Goal: Complete application form

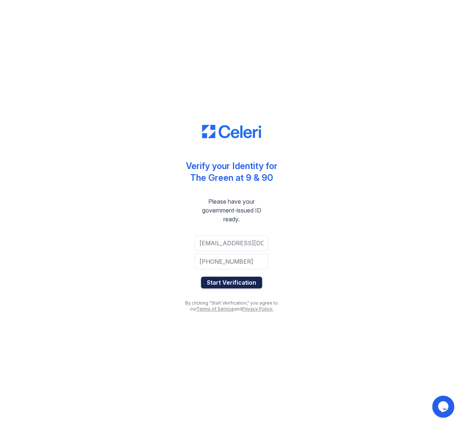
click at [222, 280] on button "Start Verification" at bounding box center [231, 282] width 61 height 12
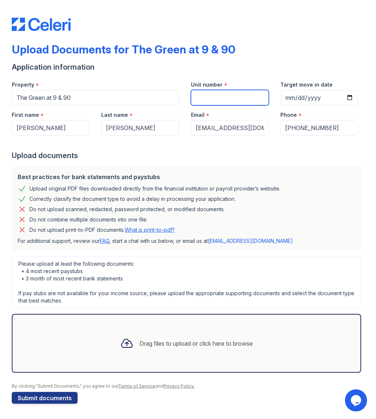
click at [218, 96] on input "Unit number" at bounding box center [230, 97] width 78 height 15
type input "D613"
click at [311, 95] on input "Target move in date" at bounding box center [320, 97] width 78 height 15
type input "2025-08-29"
click at [193, 159] on div "Upload documents" at bounding box center [188, 155] width 353 height 10
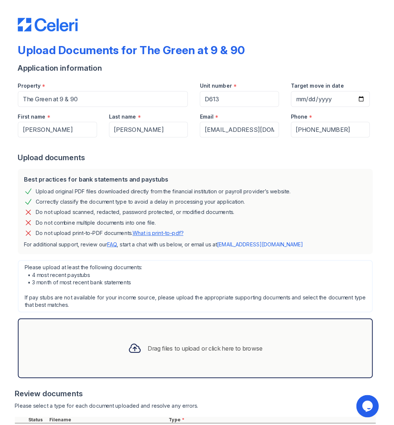
scroll to position [102, 0]
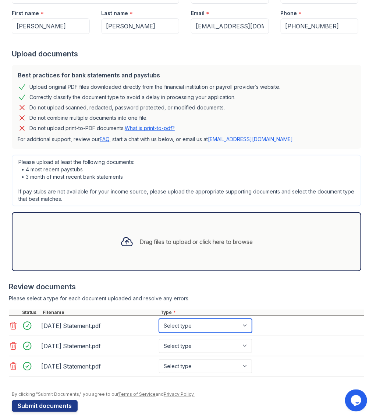
click at [159, 318] on select "Select type Paystub Bank Statement Offer Letter Tax Documents Benefit Award Let…" at bounding box center [205, 325] width 93 height 14
select select "bank_statement"
click option "Bank Statement" at bounding box center [0, 0] width 0 height 0
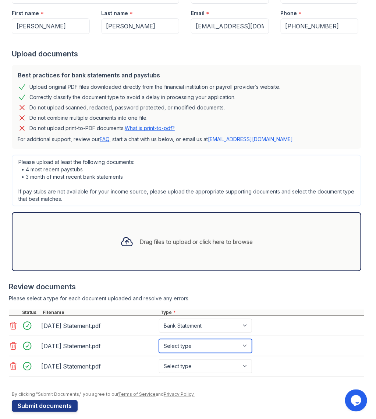
click at [159, 339] on select "Select type Paystub Bank Statement Offer Letter Tax Documents Benefit Award Let…" at bounding box center [205, 346] width 93 height 14
select select "bank_statement"
click option "Bank Statement" at bounding box center [0, 0] width 0 height 0
click at [159, 359] on select "Select type Paystub Bank Statement Offer Letter Tax Documents Benefit Award Let…" at bounding box center [205, 366] width 93 height 14
select select "bank_statement"
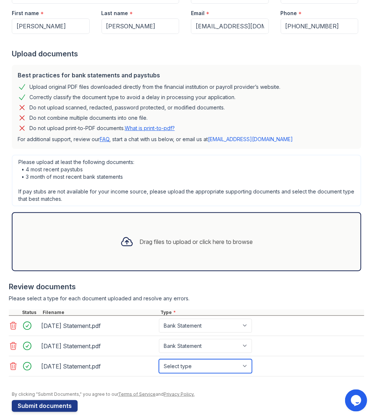
click option "Bank Statement" at bounding box center [0, 0] width 0 height 0
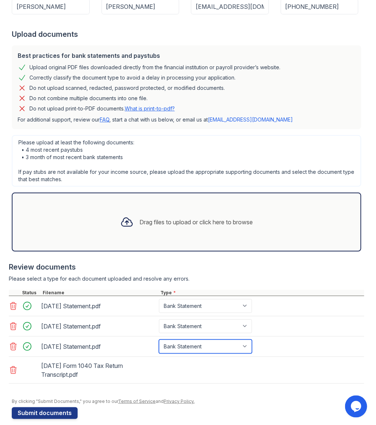
scroll to position [128, 0]
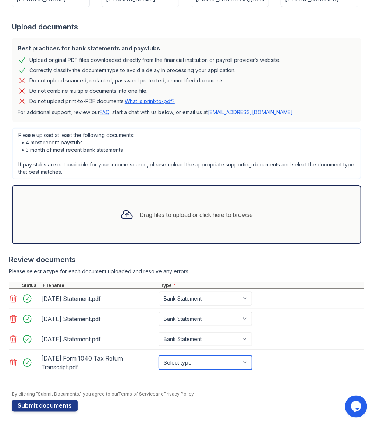
click at [159, 356] on select "Select type Paystub Bank Statement Offer Letter Tax Documents Benefit Award Let…" at bounding box center [205, 363] width 93 height 14
select select "tax_documents"
click option "Tax Documents" at bounding box center [0, 0] width 0 height 0
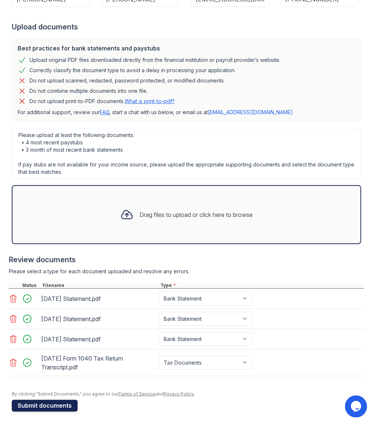
click at [51, 404] on button "Submit documents" at bounding box center [45, 406] width 66 height 12
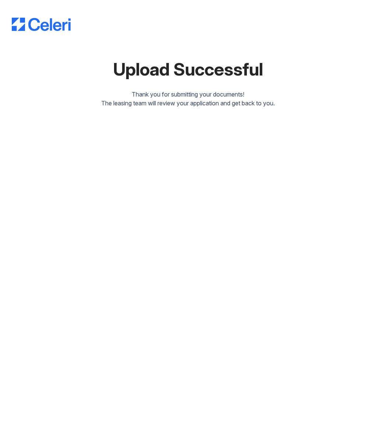
click at [258, 151] on div "Upload Successful Thank you for submitting your documents! The leasing team wil…" at bounding box center [188, 212] width 376 height 425
